Goal: Information Seeking & Learning: Learn about a topic

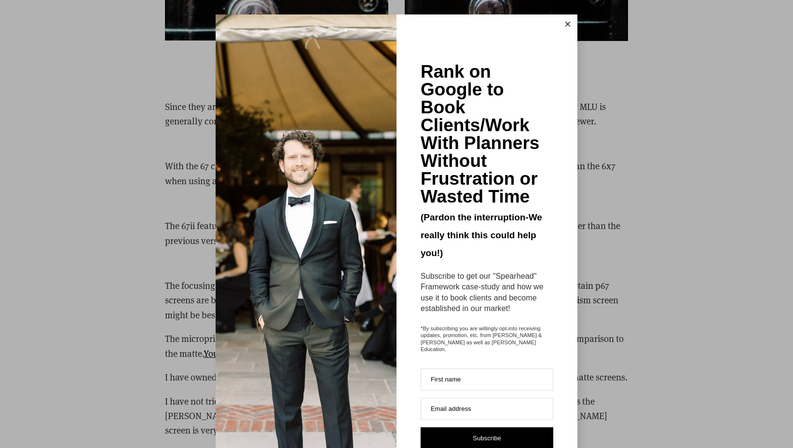
scroll to position [2646, 0]
click at [570, 25] on icon at bounding box center [568, 24] width 5 height 5
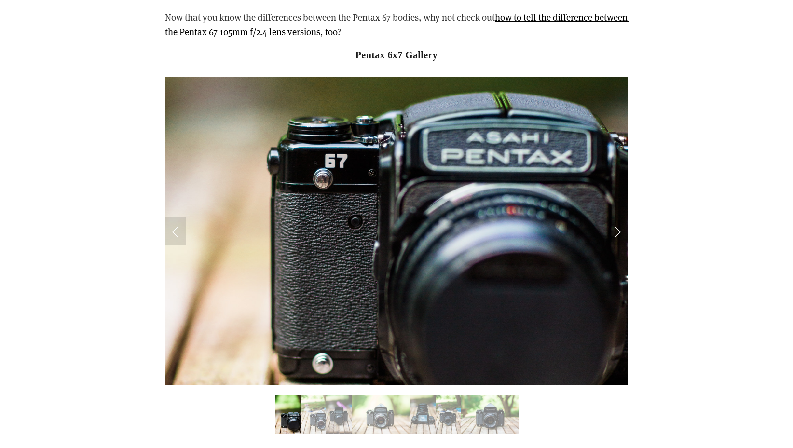
scroll to position [4963, 0]
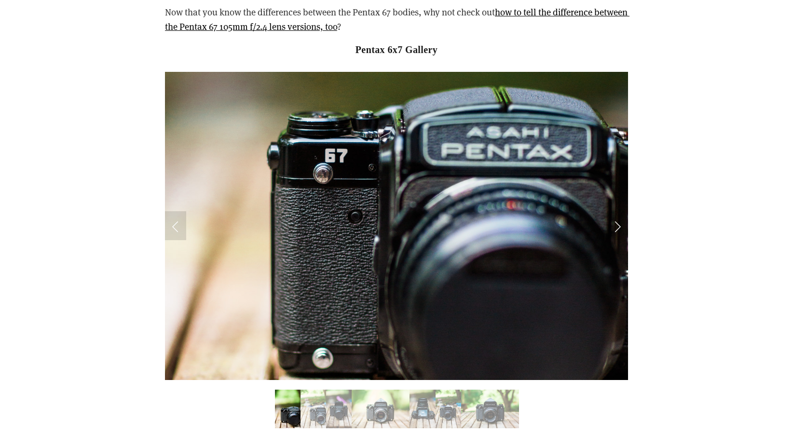
click at [347, 390] on img "Slide 3" at bounding box center [339, 409] width 26 height 39
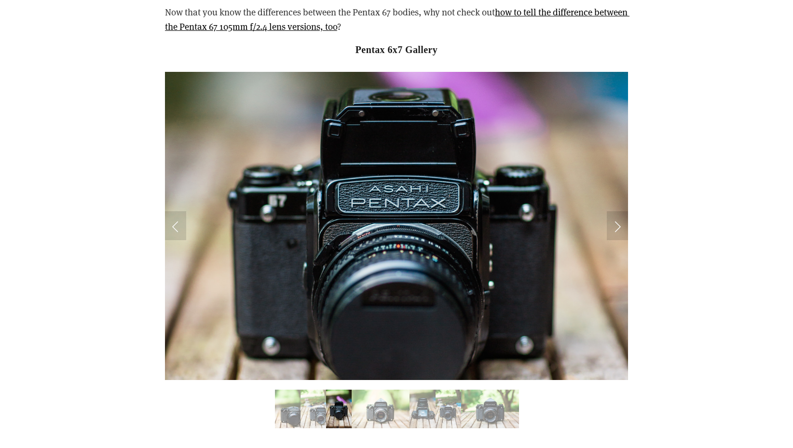
click at [386, 390] on img "Slide 4" at bounding box center [381, 409] width 58 height 39
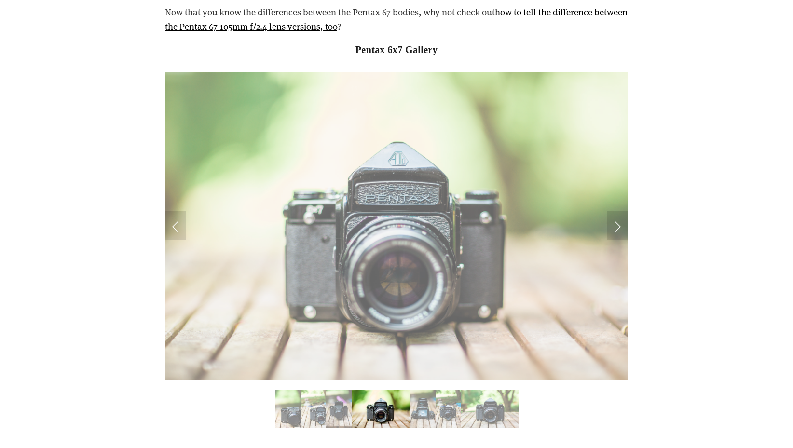
click at [417, 390] on img "Slide 5" at bounding box center [423, 409] width 26 height 39
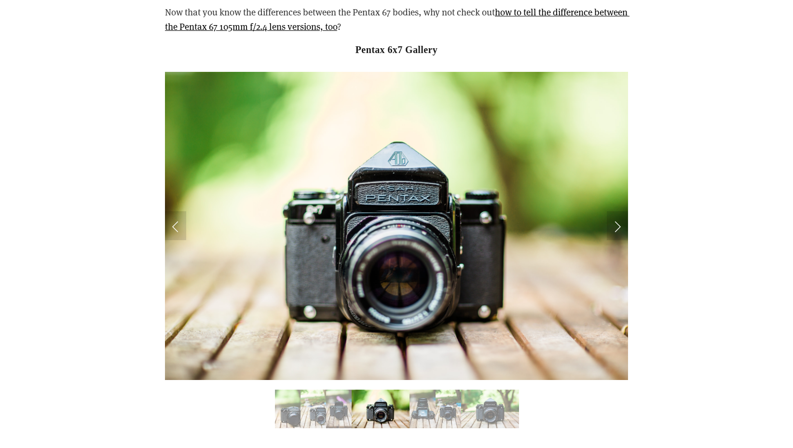
click at [450, 390] on img "Slide 6" at bounding box center [449, 409] width 26 height 39
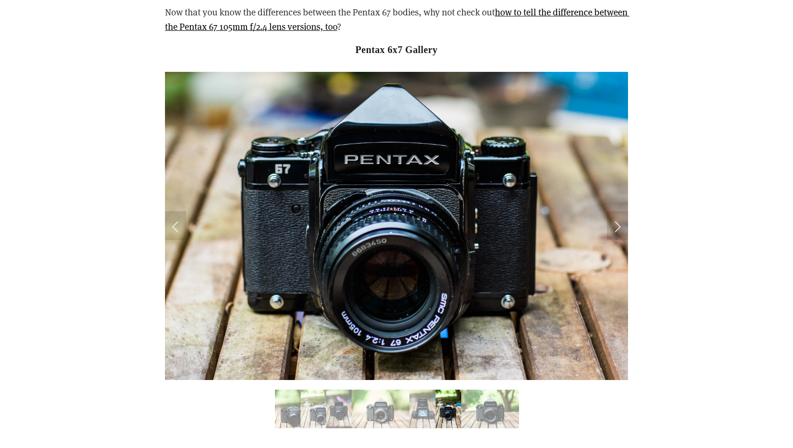
click at [496, 390] on img "Slide 7" at bounding box center [490, 409] width 58 height 39
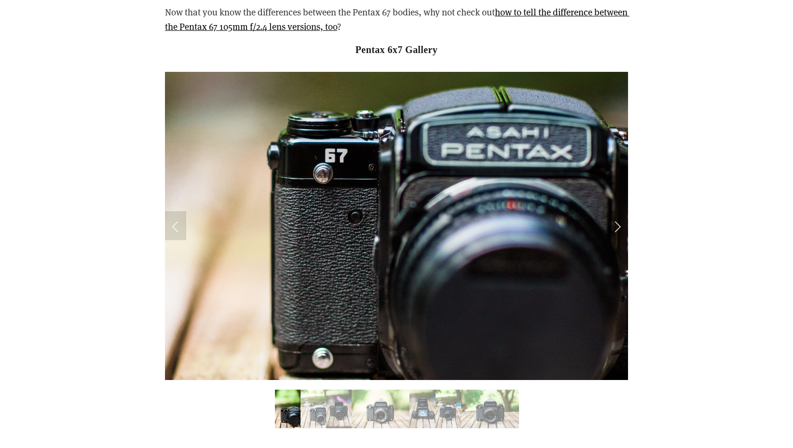
click at [501, 390] on img "Slide 7" at bounding box center [490, 409] width 58 height 39
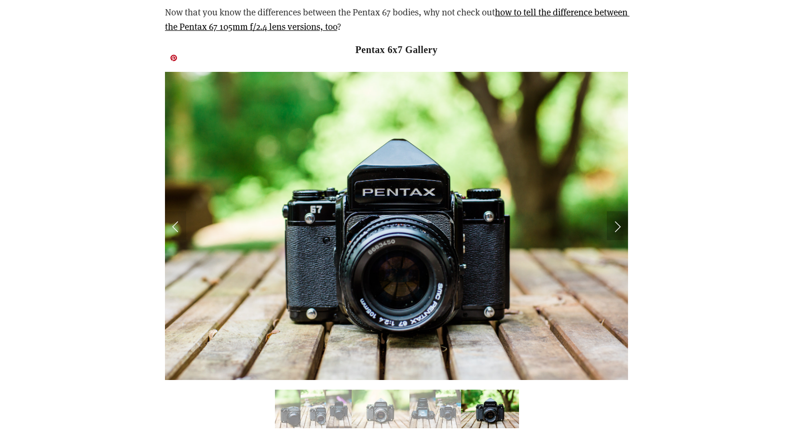
click at [621, 211] on link "Next Slide" at bounding box center [617, 225] width 21 height 29
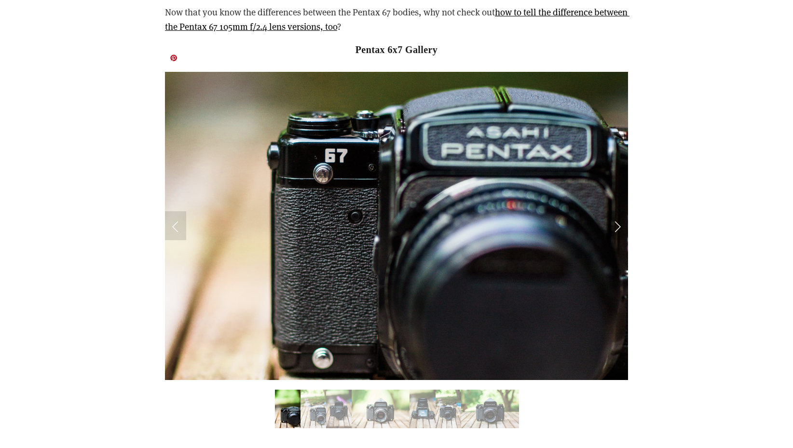
click at [621, 211] on link "Next Slide" at bounding box center [617, 225] width 21 height 29
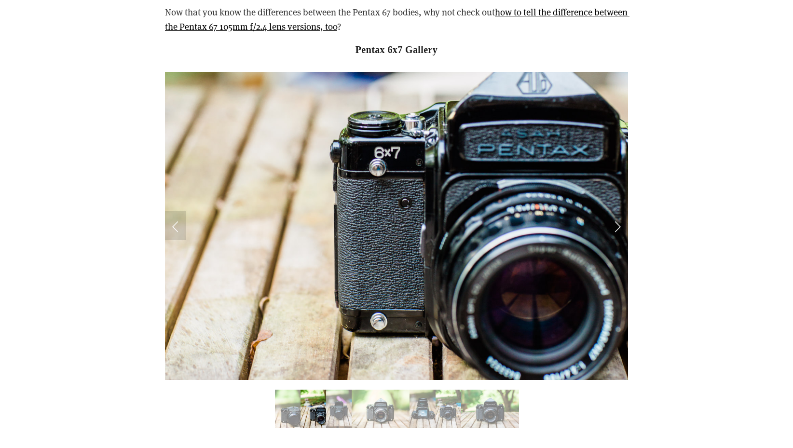
click at [388, 390] on img "Slide 4" at bounding box center [381, 409] width 58 height 39
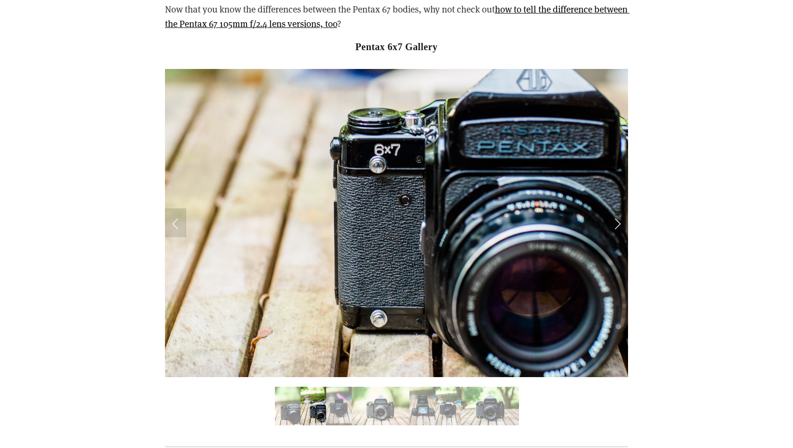
click at [428, 387] on img "Slide 5" at bounding box center [423, 406] width 26 height 39
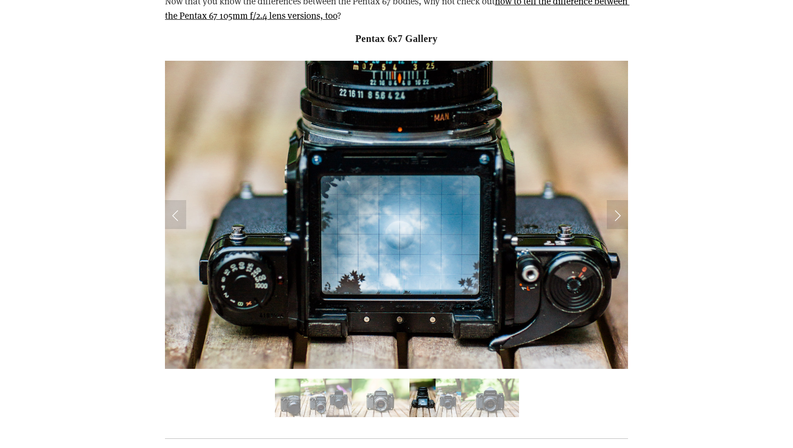
scroll to position [4975, 0]
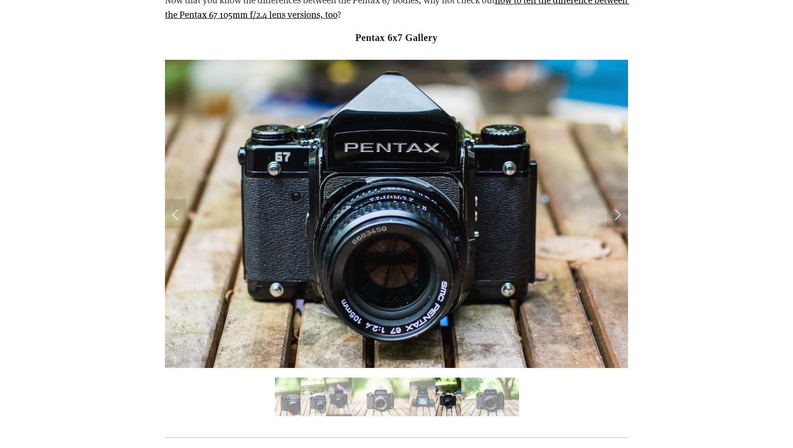
click at [448, 379] on img "Slide 6" at bounding box center [449, 397] width 26 height 39
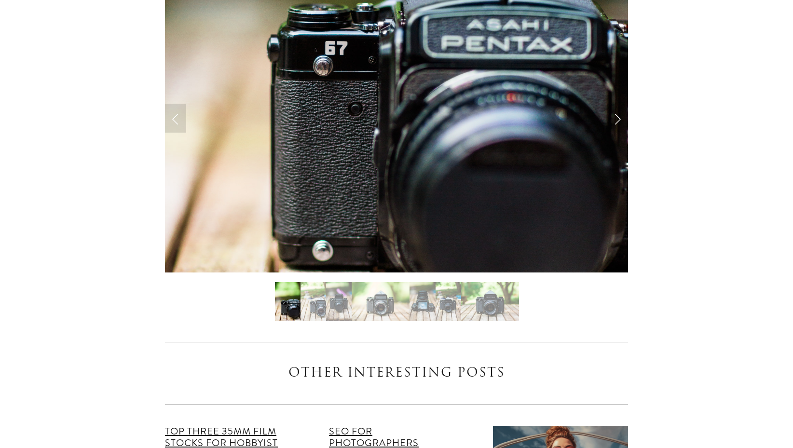
scroll to position [5079, 0]
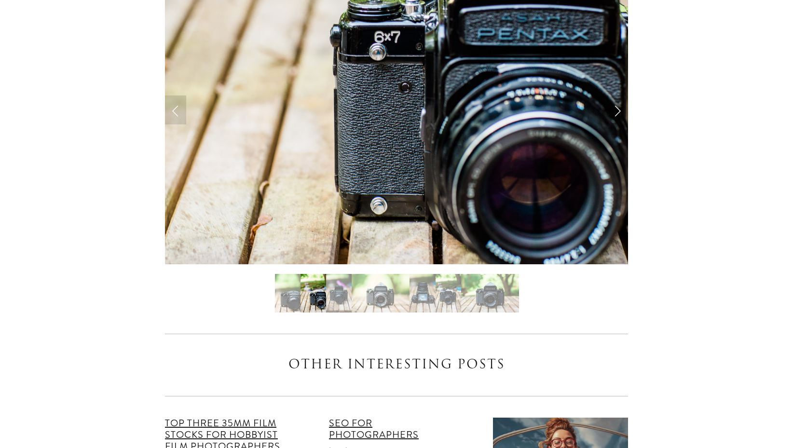
click at [375, 274] on img "Slide 4" at bounding box center [381, 293] width 58 height 39
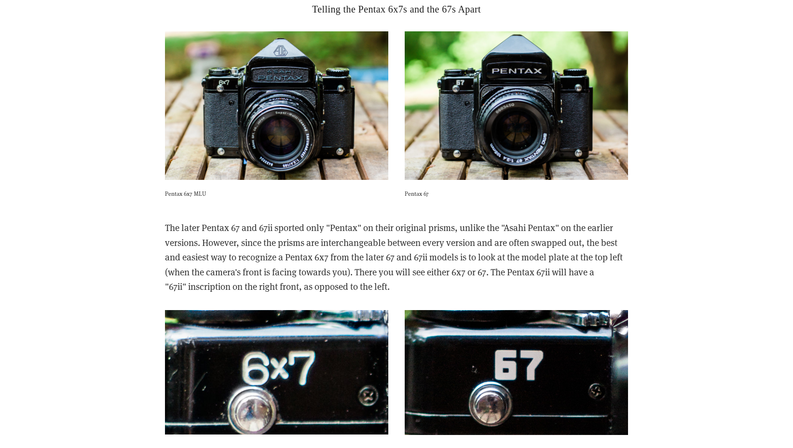
scroll to position [2246, 0]
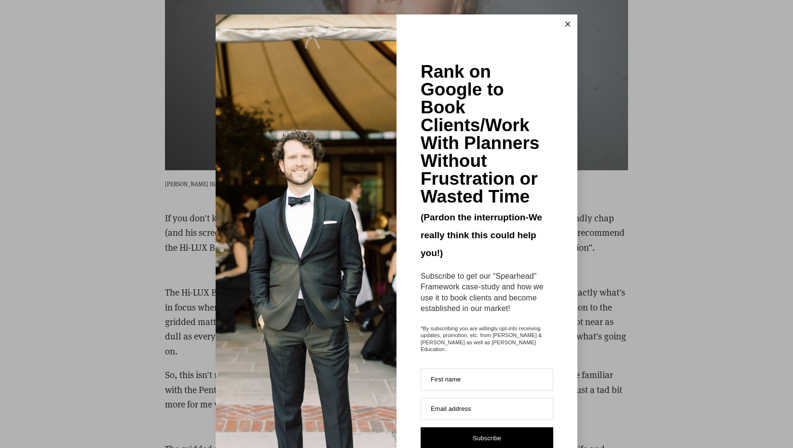
scroll to position [1622, 0]
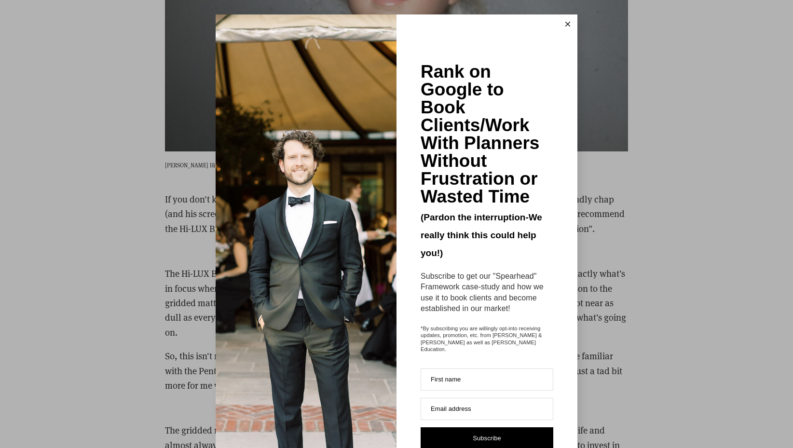
click at [568, 24] on line at bounding box center [568, 24] width 4 height 4
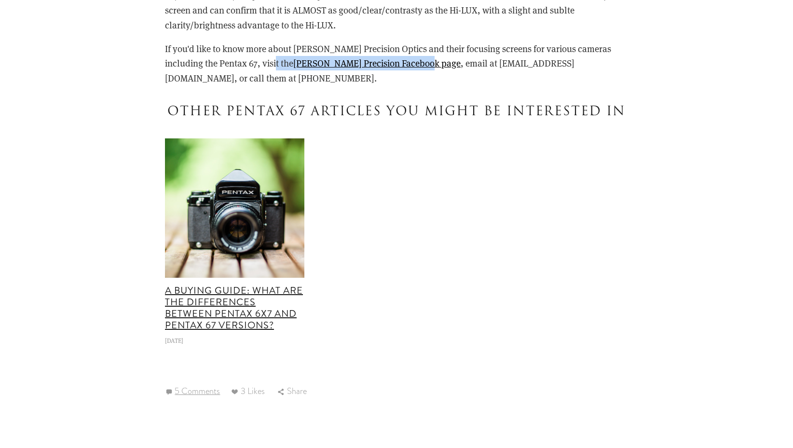
scroll to position [2348, 0]
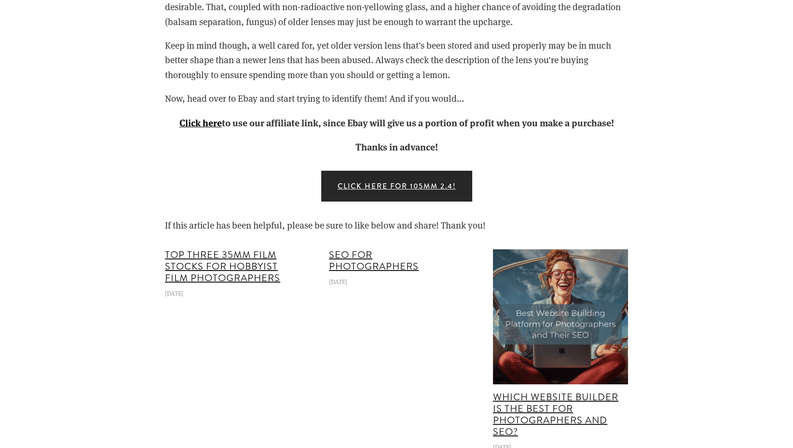
scroll to position [2957, 0]
